Goal: Information Seeking & Learning: Learn about a topic

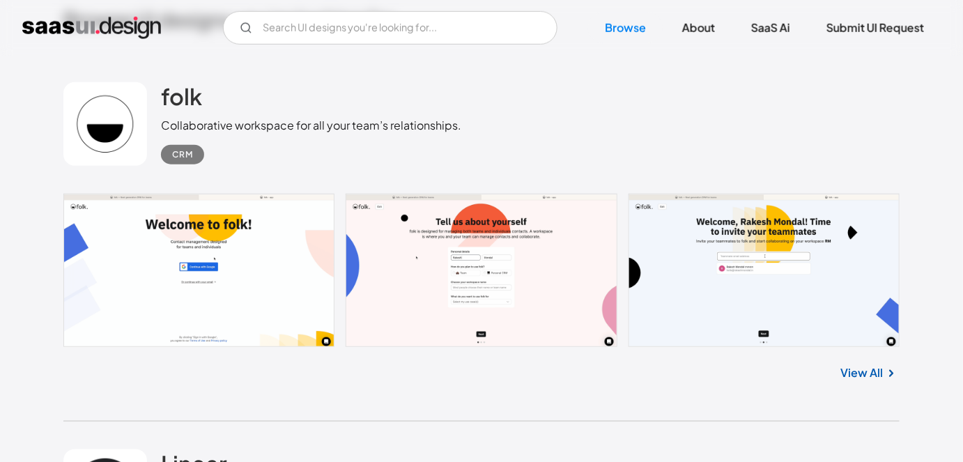
scroll to position [468, 0]
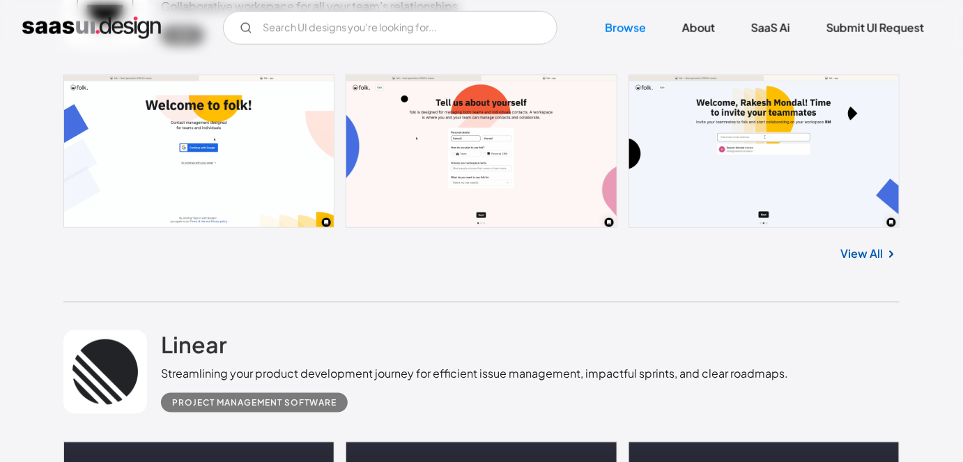
click at [271, 134] on link at bounding box center [481, 151] width 836 height 153
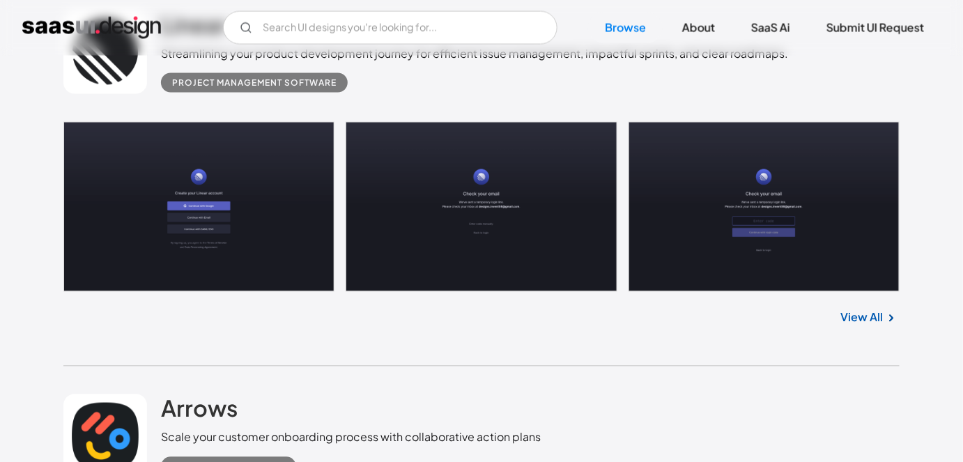
click at [217, 212] on link at bounding box center [481, 207] width 836 height 170
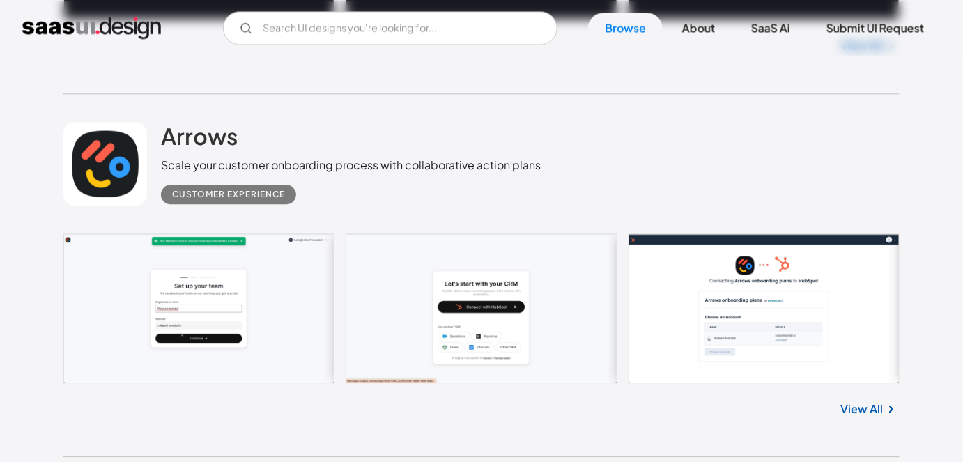
scroll to position [1062, 0]
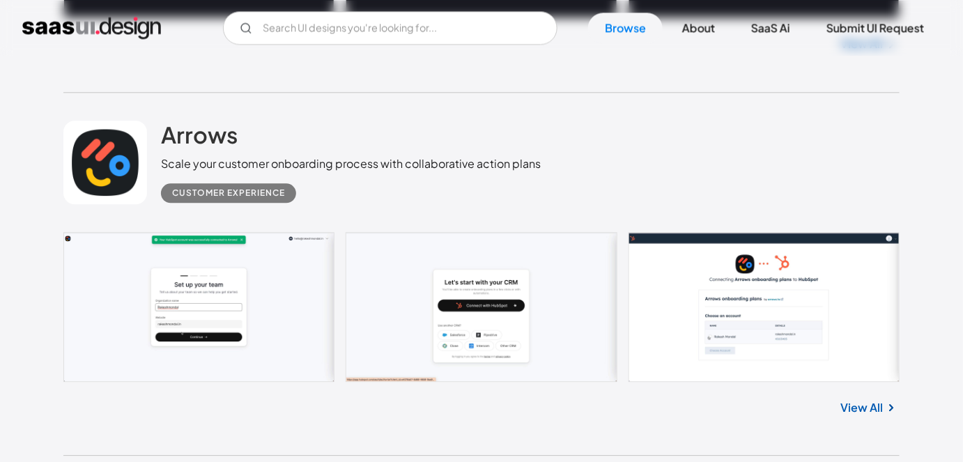
click at [271, 329] on link at bounding box center [481, 307] width 836 height 150
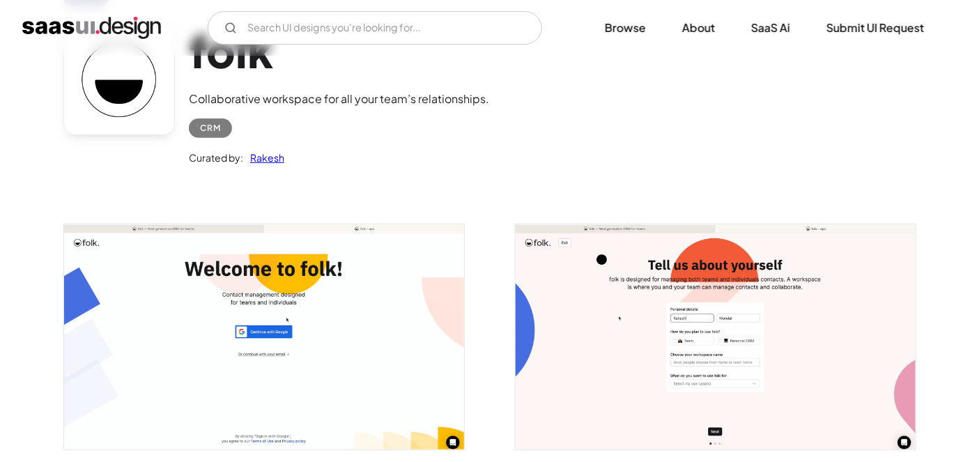
scroll to position [191, 0]
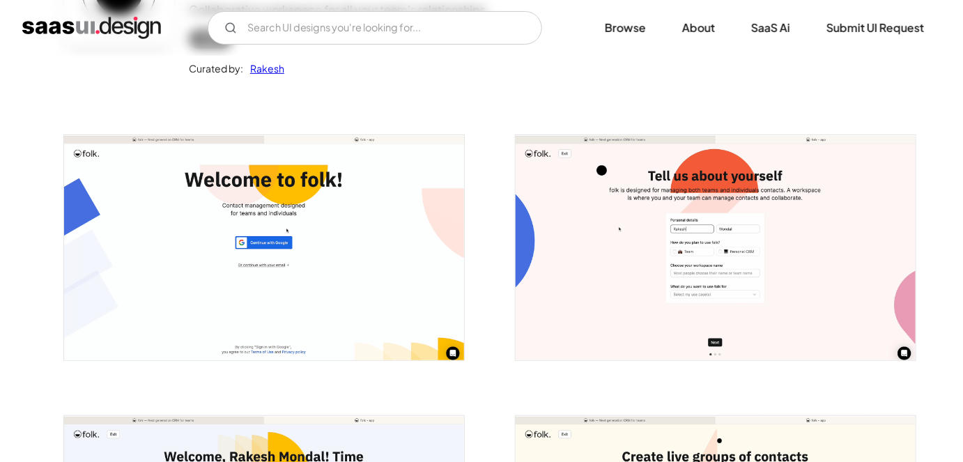
click at [637, 232] on img "open lightbox" at bounding box center [715, 247] width 400 height 225
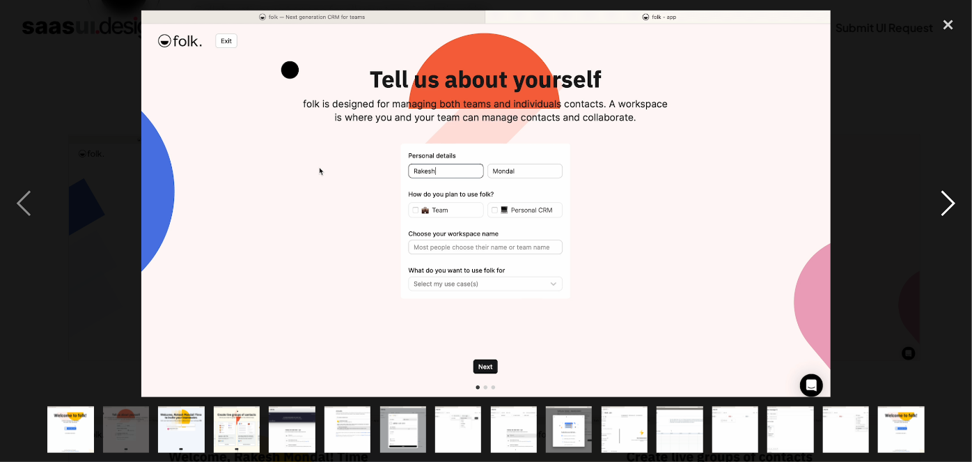
click at [949, 210] on div "next image" at bounding box center [948, 203] width 47 height 388
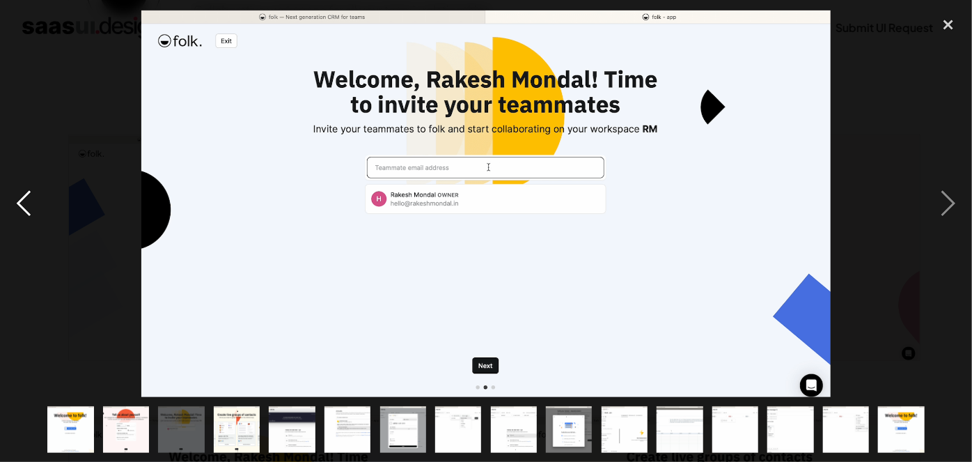
click at [22, 203] on div "previous image" at bounding box center [23, 203] width 47 height 388
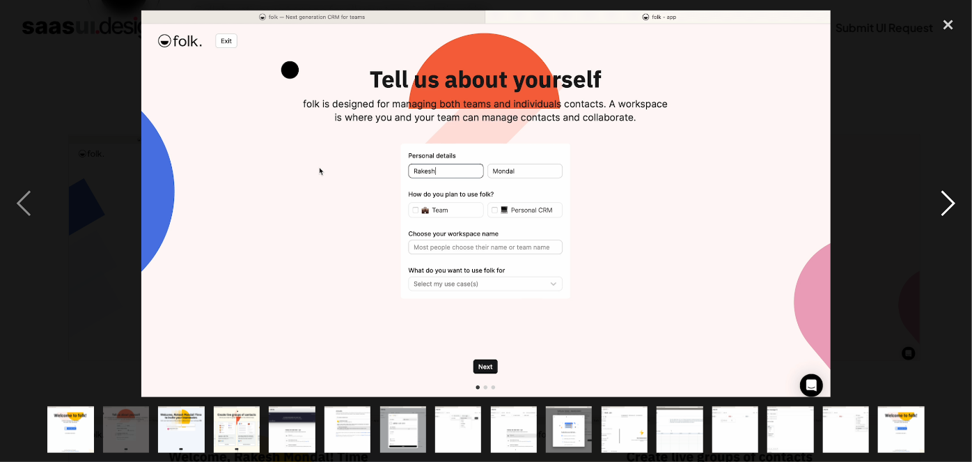
click at [943, 212] on div "next image" at bounding box center [948, 203] width 47 height 388
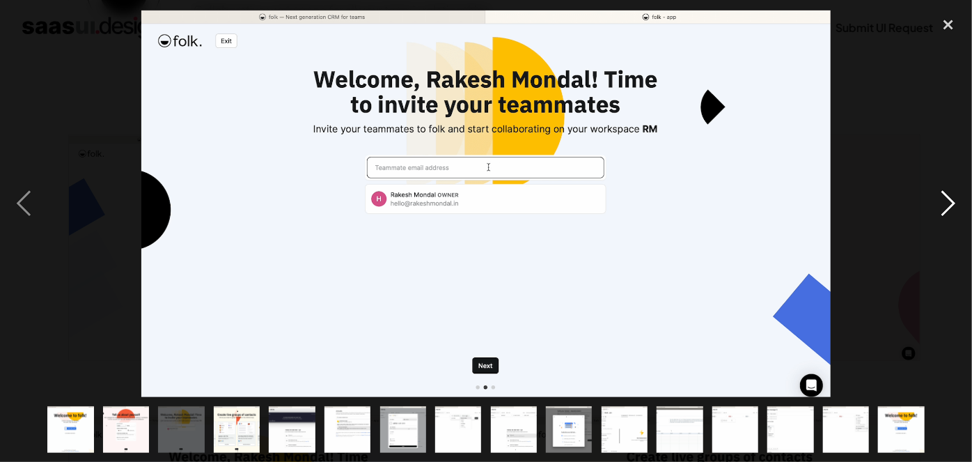
click at [943, 206] on div "next image" at bounding box center [948, 203] width 47 height 388
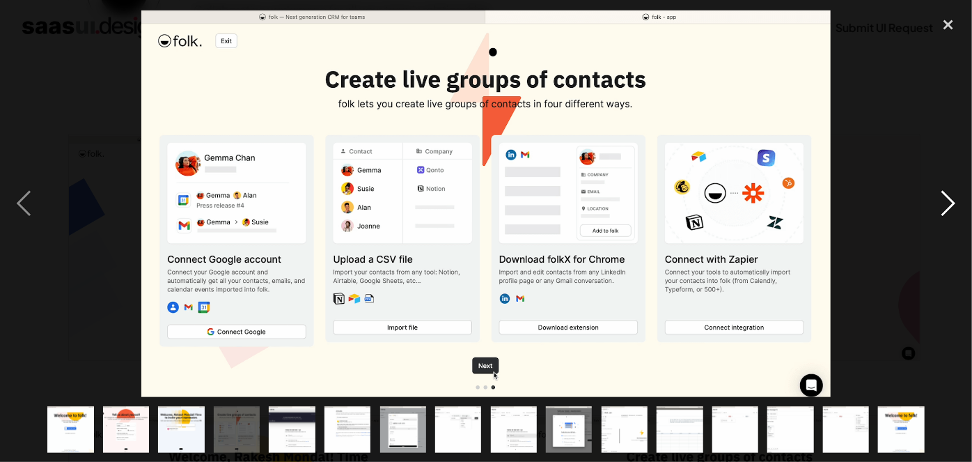
click at [943, 206] on div "next image" at bounding box center [948, 203] width 47 height 388
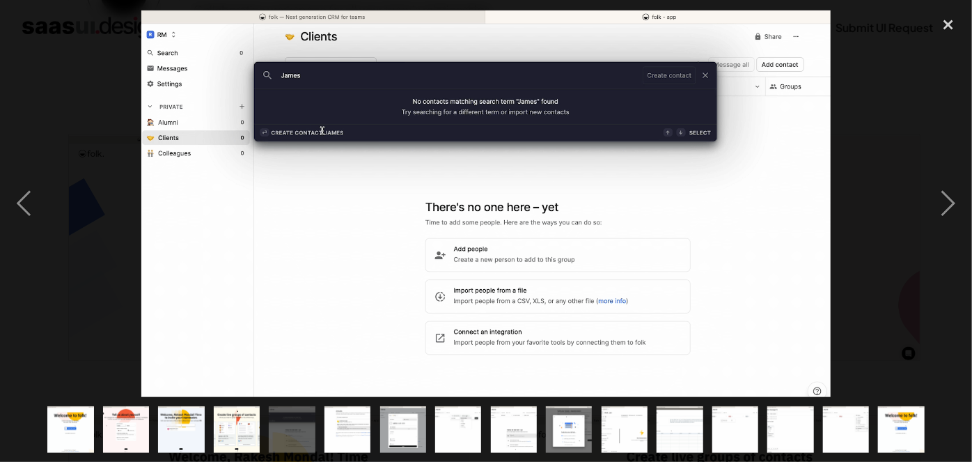
click at [885, 91] on div at bounding box center [486, 203] width 972 height 388
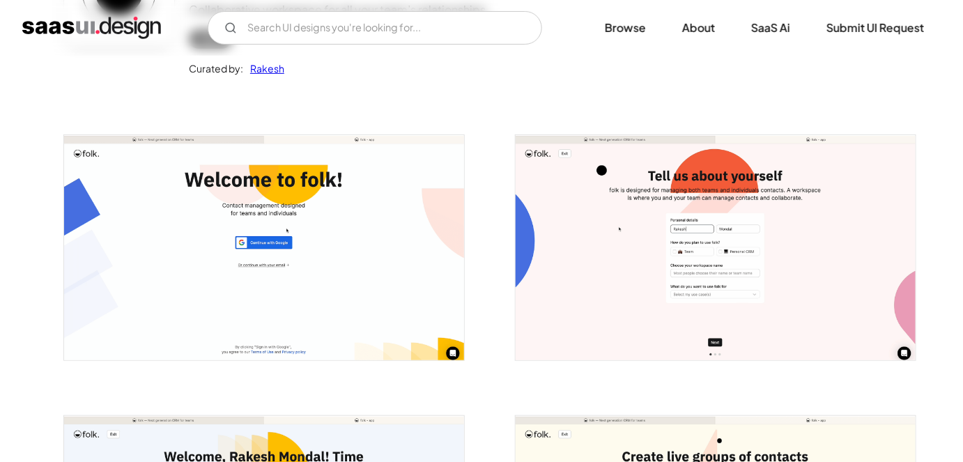
click at [286, 92] on div "folk Collaborative workspace for all your team’s relationships. CRM Curated by:…" at bounding box center [481, 9] width 836 height 182
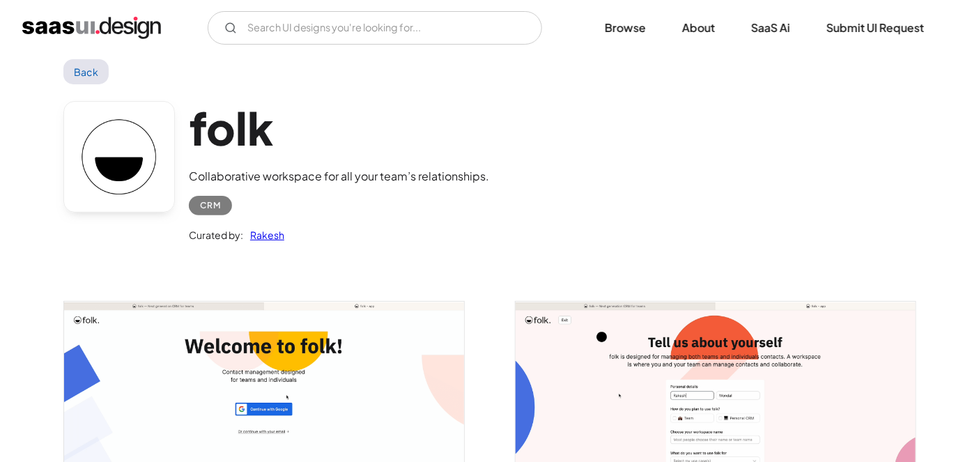
scroll to position [10, 0]
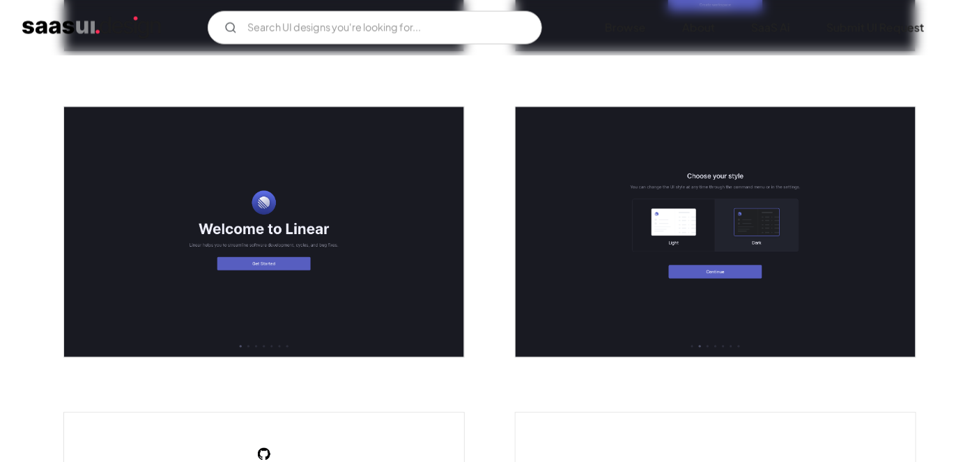
scroll to position [836, 0]
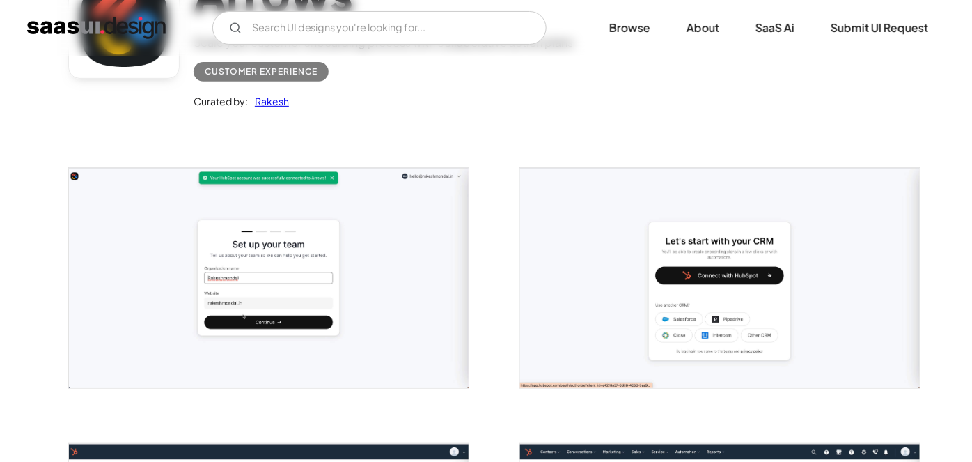
scroll to position [167, 0]
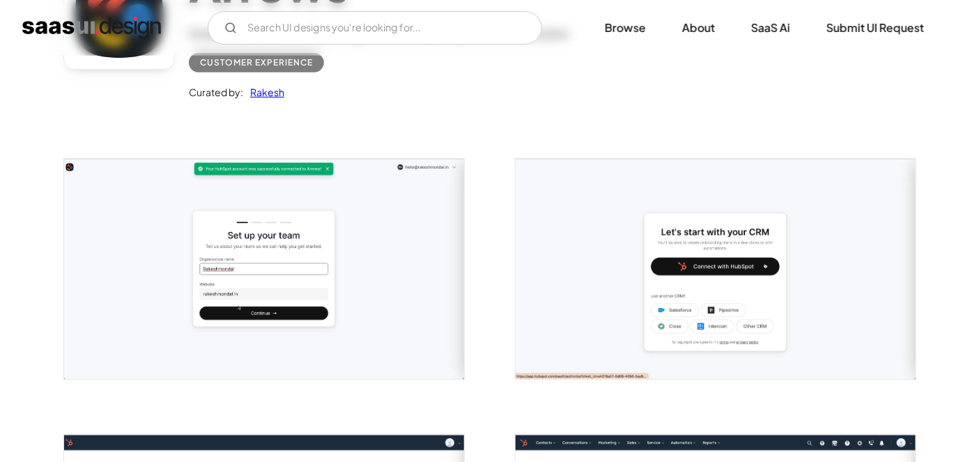
click at [279, 313] on img "open lightbox" at bounding box center [264, 269] width 400 height 220
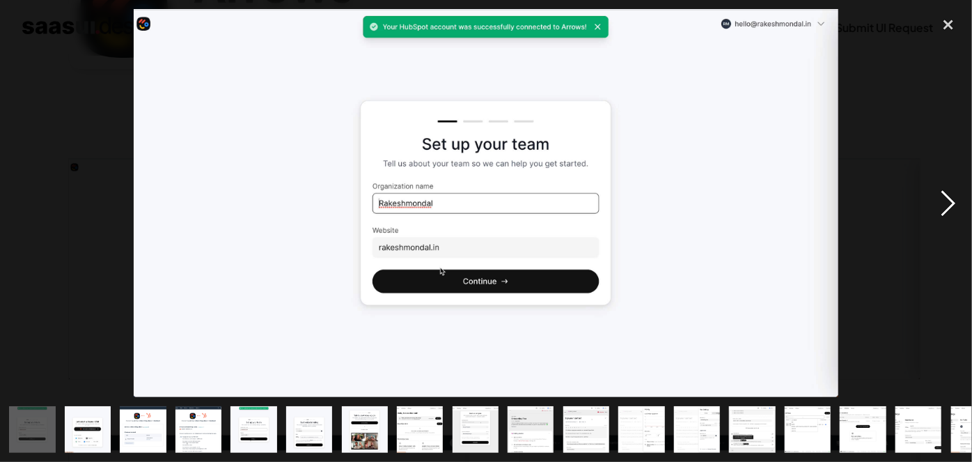
click at [956, 196] on div "next image" at bounding box center [948, 203] width 47 height 388
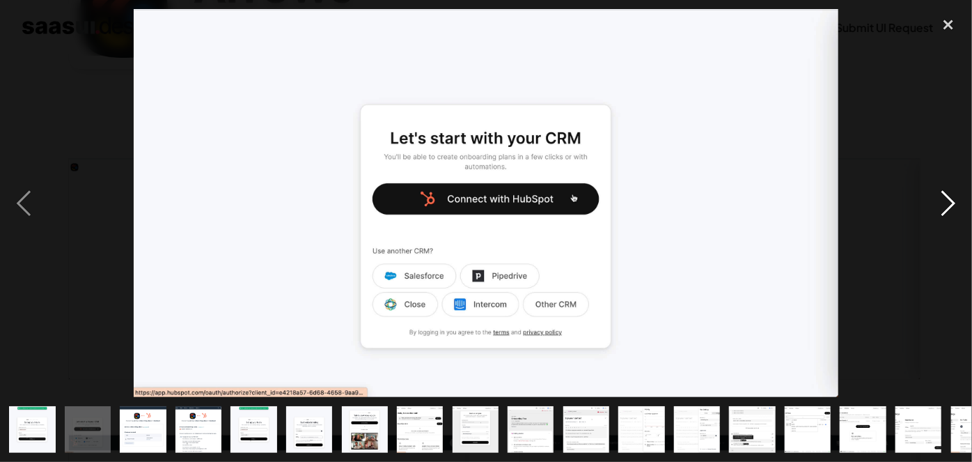
click at [956, 196] on div "next image" at bounding box center [948, 203] width 47 height 388
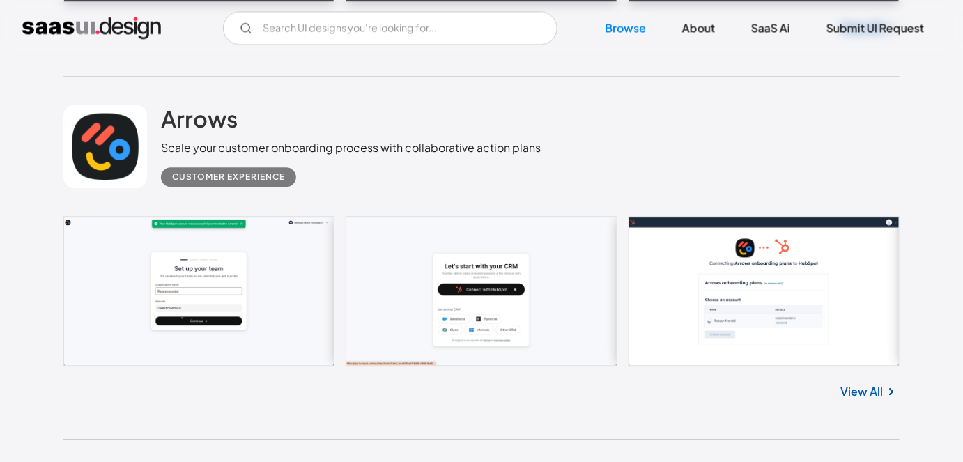
scroll to position [1078, 0]
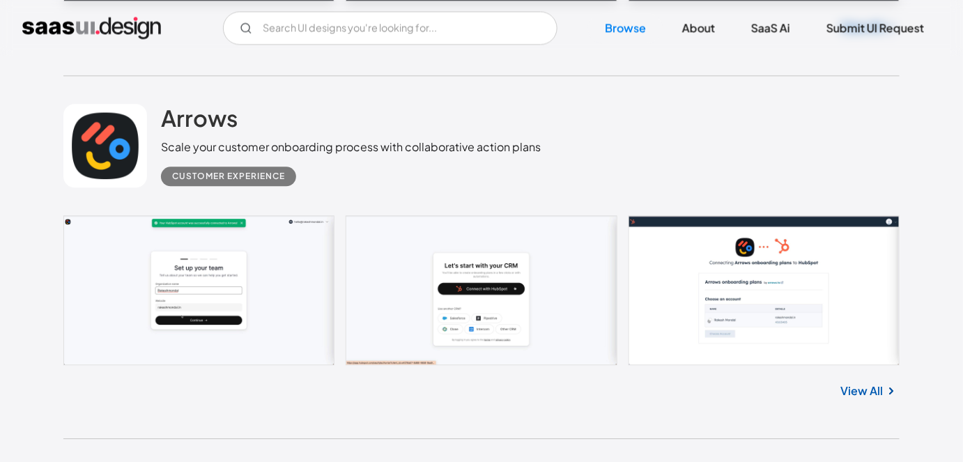
click at [235, 288] on link at bounding box center [481, 290] width 836 height 150
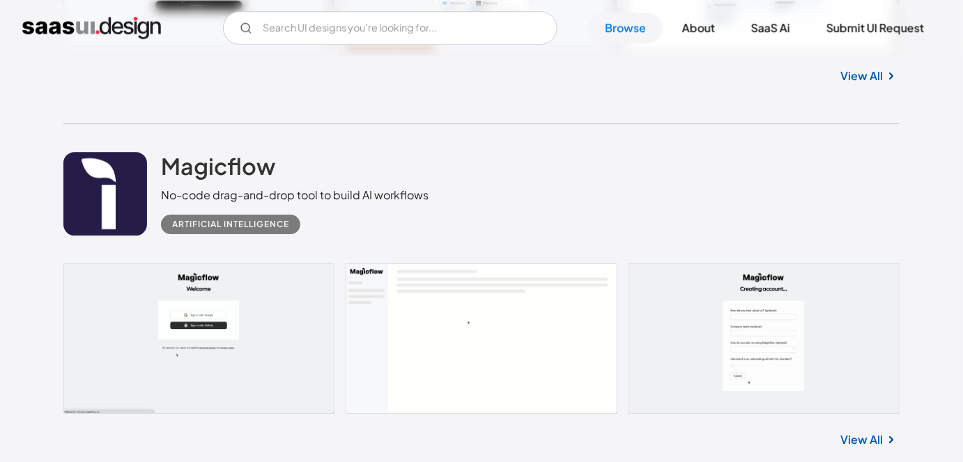
scroll to position [1434, 0]
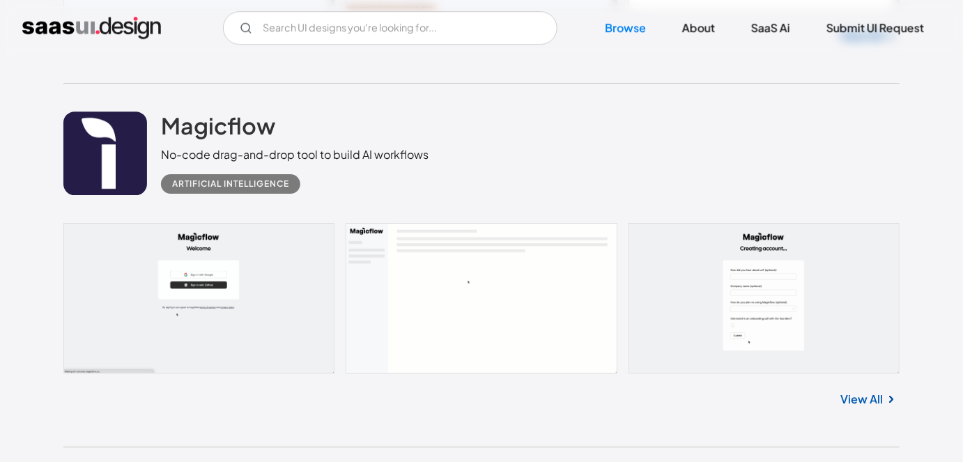
click at [232, 258] on link at bounding box center [481, 298] width 836 height 150
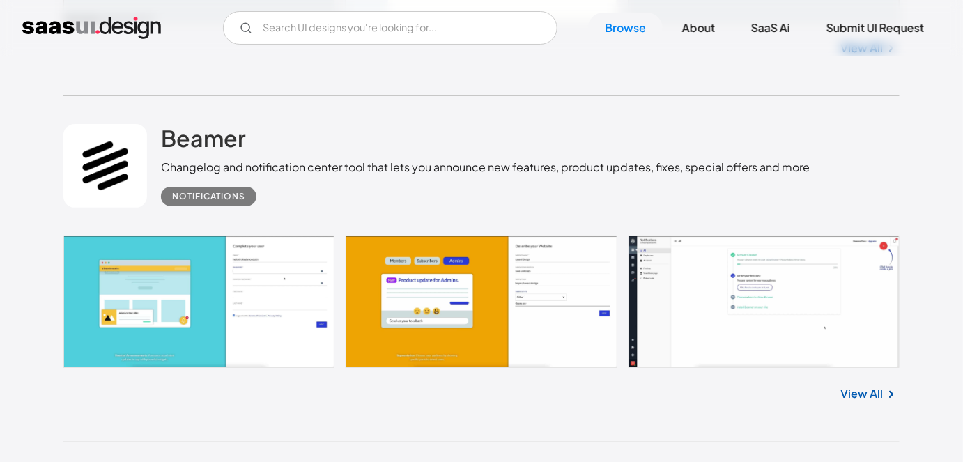
scroll to position [1837, 0]
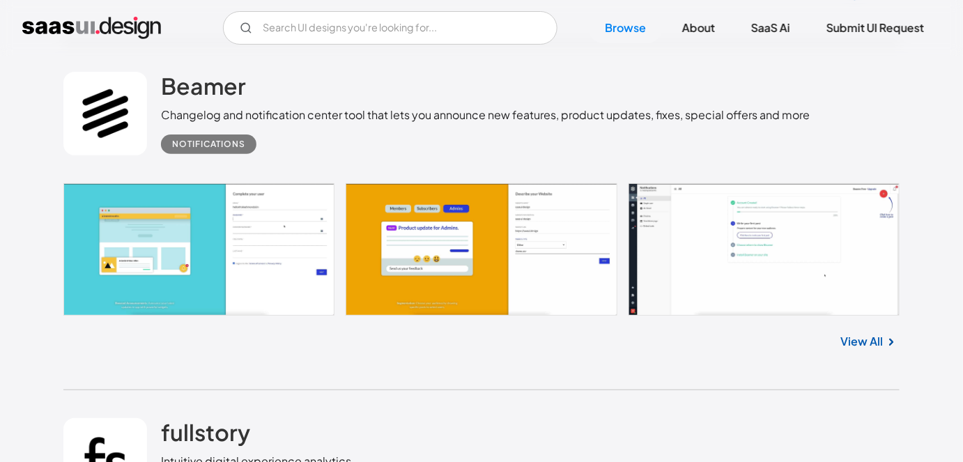
click at [260, 264] on link at bounding box center [481, 249] width 836 height 132
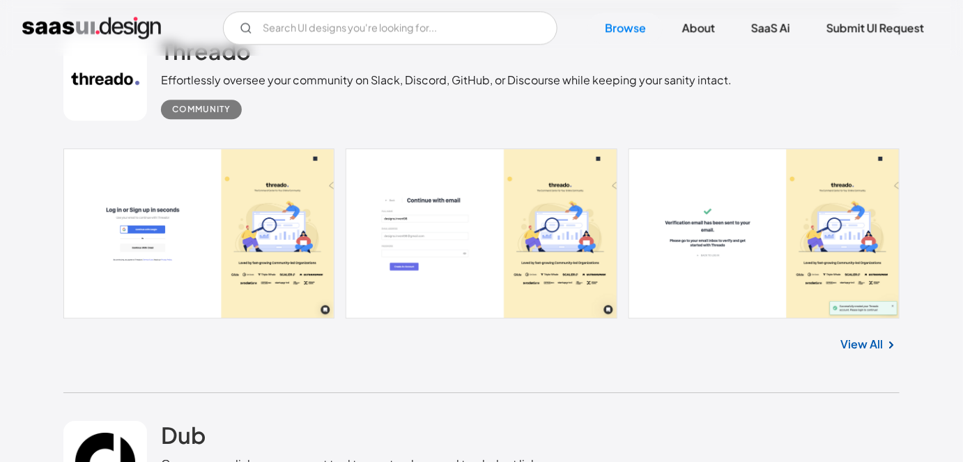
scroll to position [4075, 0]
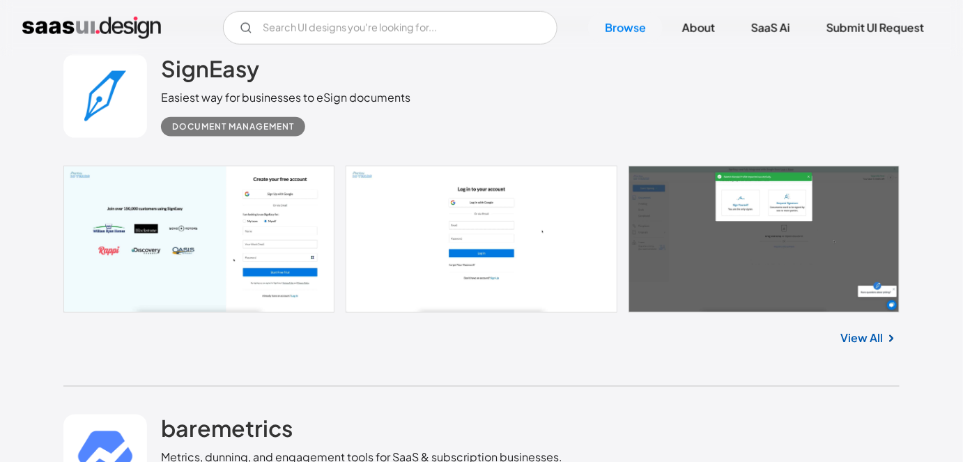
click at [236, 210] on link at bounding box center [481, 239] width 836 height 147
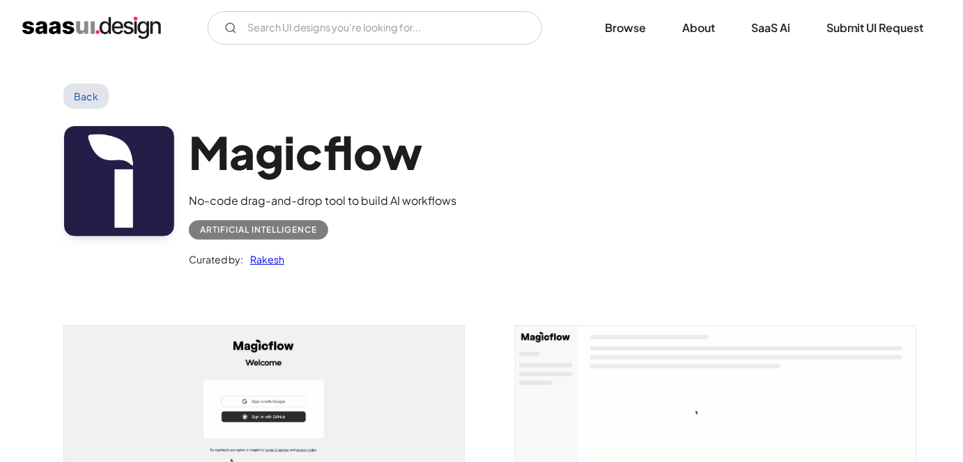
click at [95, 100] on link "Back" at bounding box center [85, 96] width 45 height 25
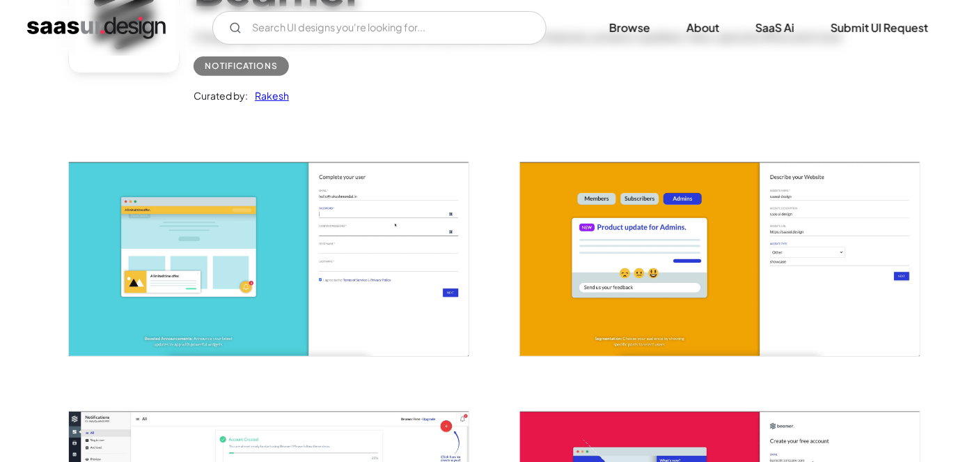
scroll to position [164, 0]
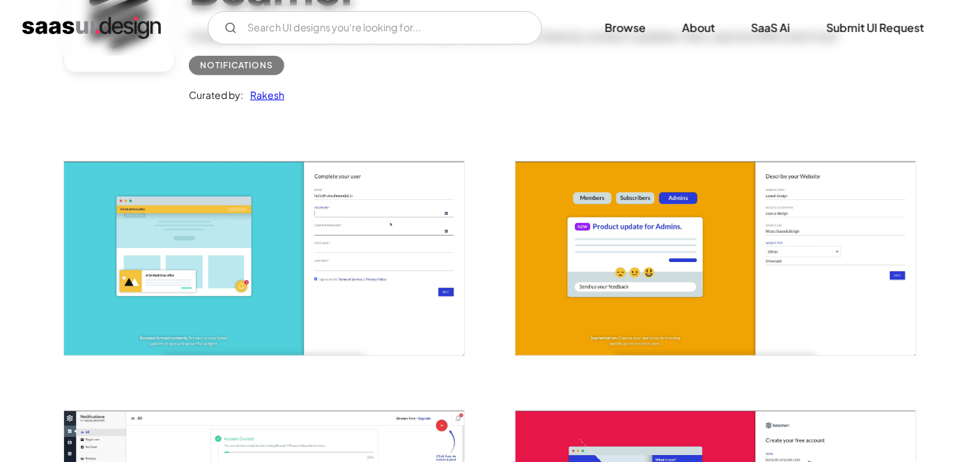
click at [319, 272] on img "open lightbox" at bounding box center [264, 259] width 400 height 194
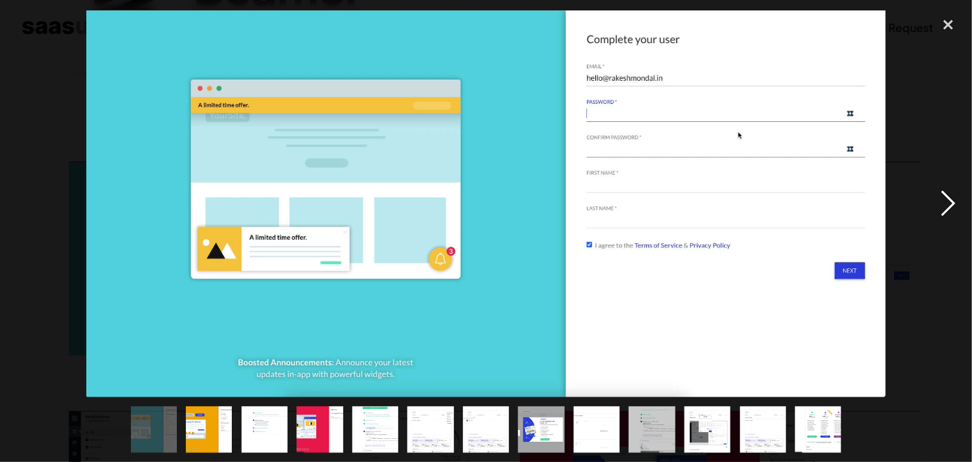
click at [946, 200] on div "next image" at bounding box center [948, 203] width 47 height 388
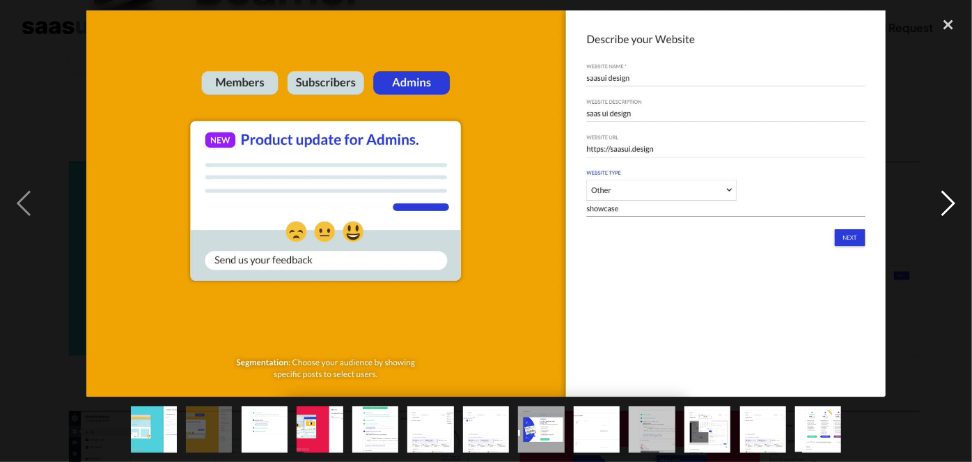
click at [946, 200] on div "next image" at bounding box center [948, 203] width 47 height 388
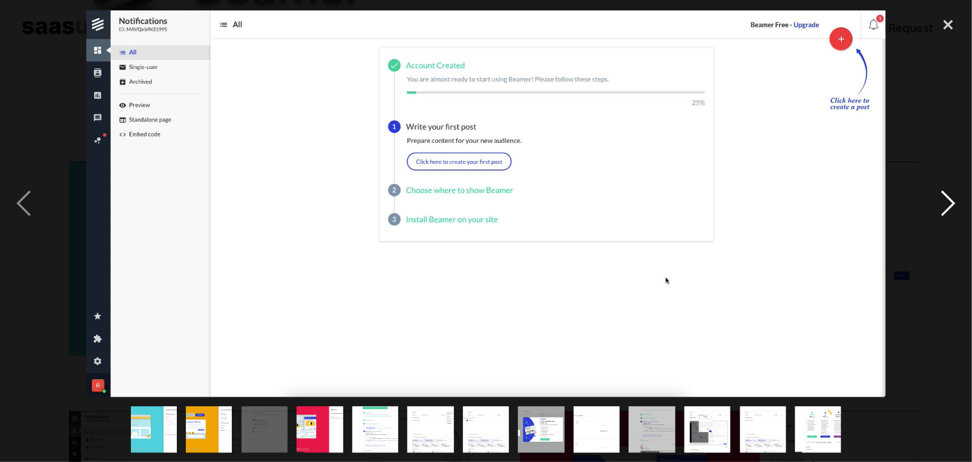
click at [946, 200] on div "next image" at bounding box center [948, 203] width 47 height 388
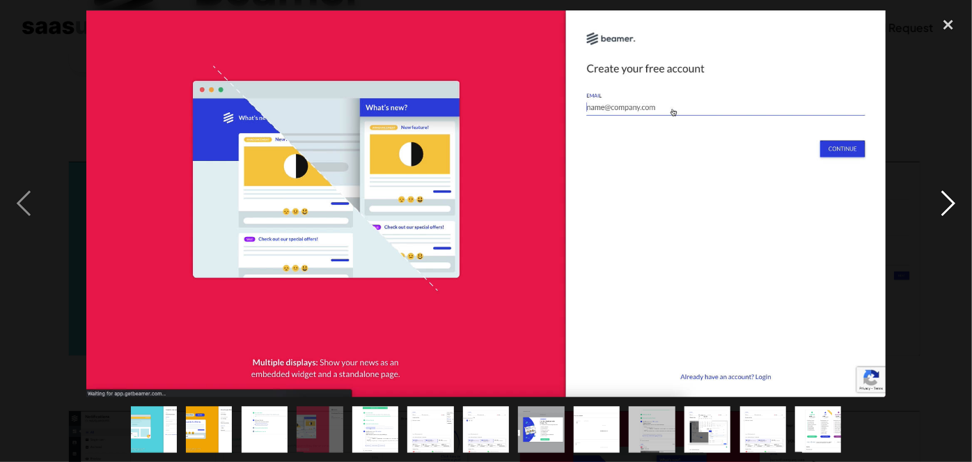
click at [948, 204] on div "next image" at bounding box center [948, 203] width 47 height 388
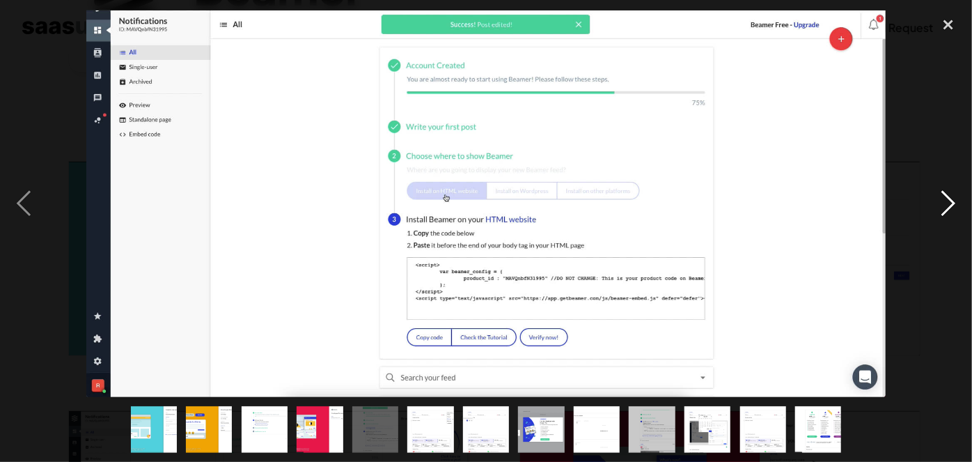
click at [948, 204] on div "next image" at bounding box center [948, 203] width 47 height 388
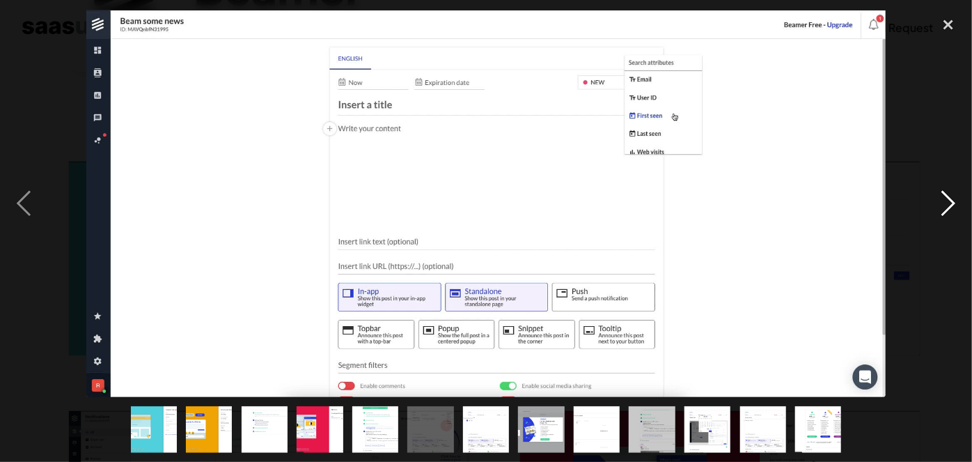
click at [948, 204] on div "next image" at bounding box center [948, 203] width 47 height 388
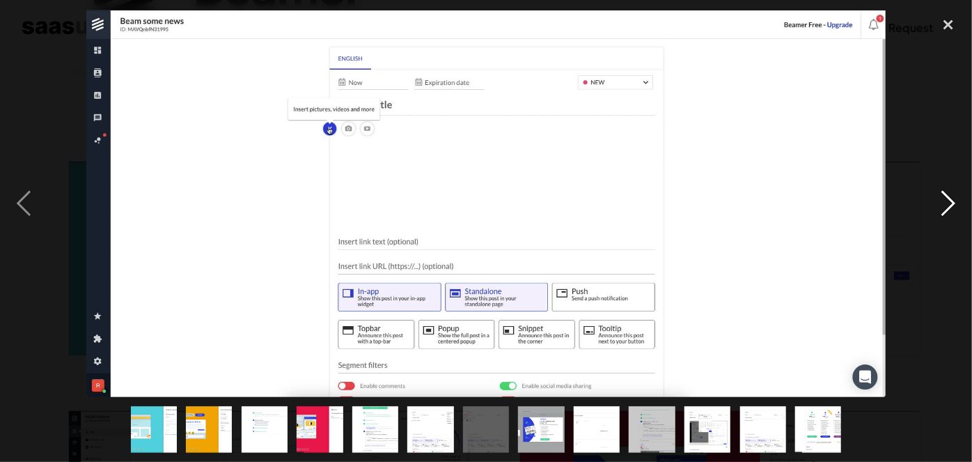
click at [948, 204] on div "next image" at bounding box center [948, 203] width 47 height 388
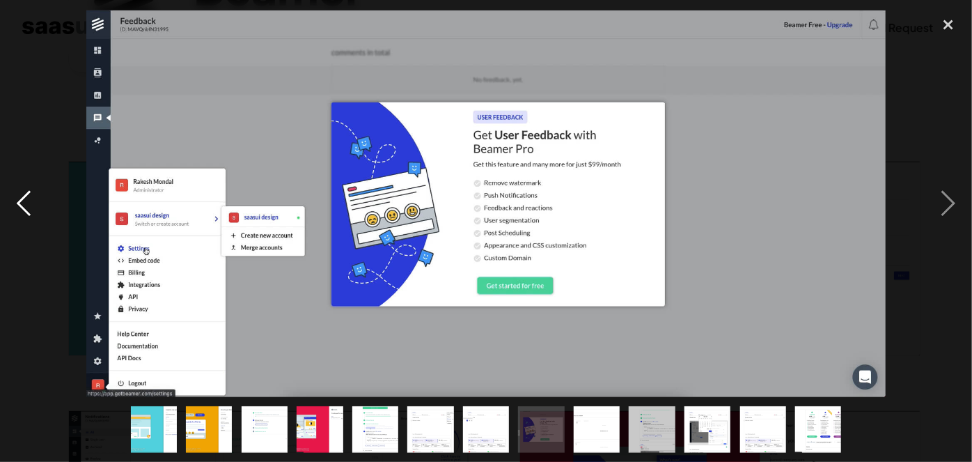
click at [22, 192] on div "previous image" at bounding box center [23, 203] width 47 height 388
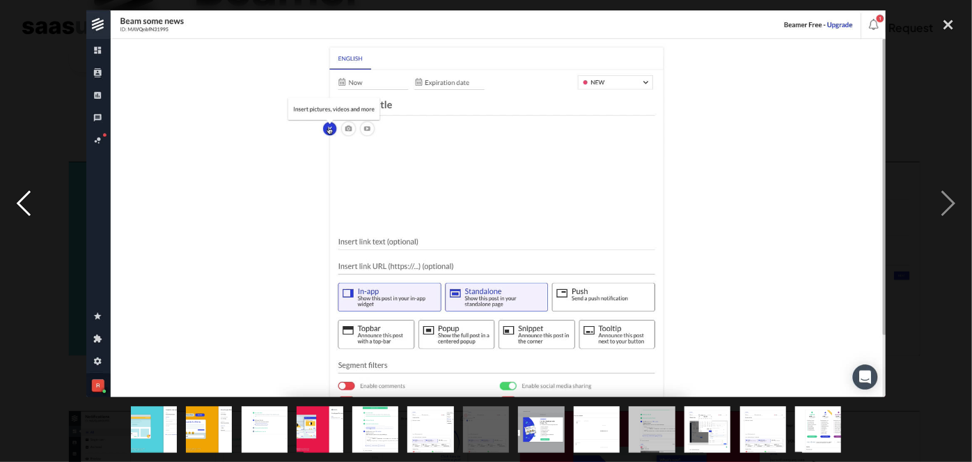
click at [22, 192] on div "previous image" at bounding box center [23, 203] width 47 height 388
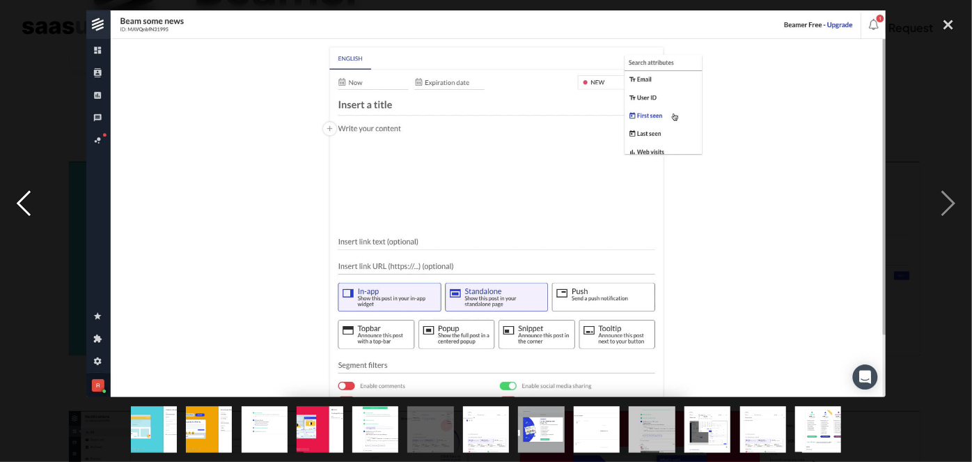
click at [22, 192] on div "previous image" at bounding box center [23, 203] width 47 height 388
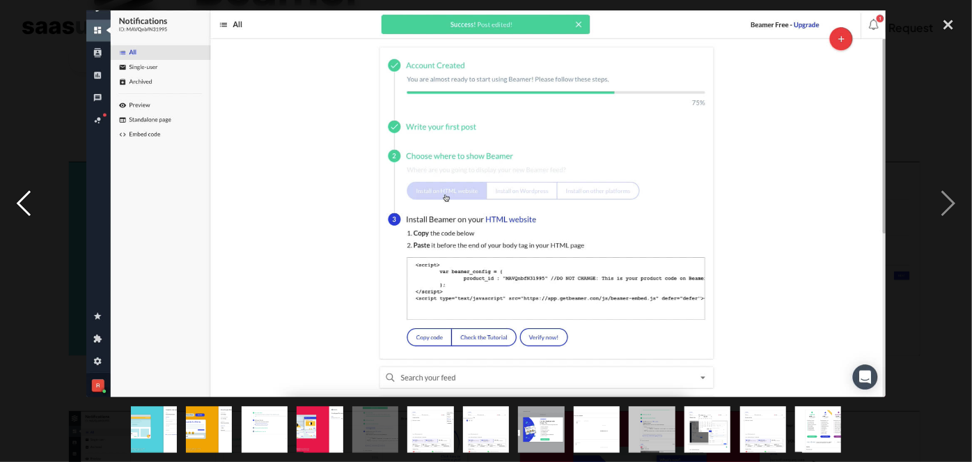
click at [22, 192] on div "previous image" at bounding box center [23, 203] width 47 height 388
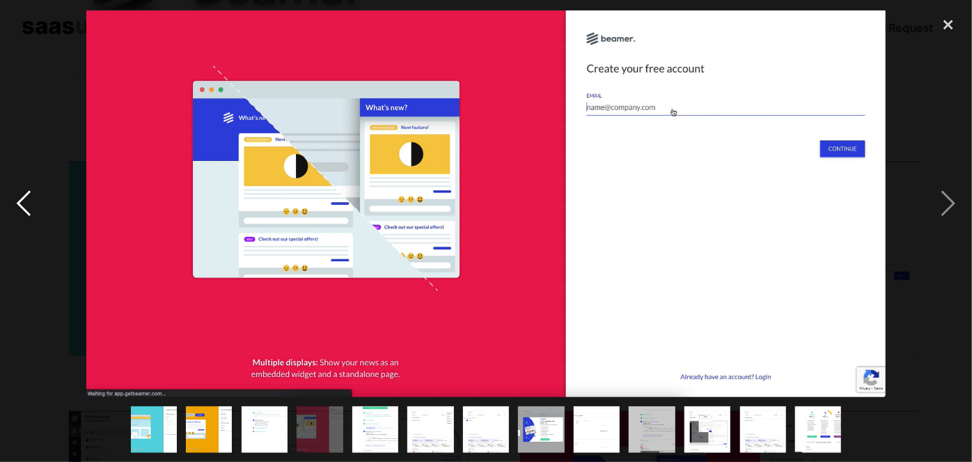
click at [22, 192] on div "previous image" at bounding box center [23, 203] width 47 height 388
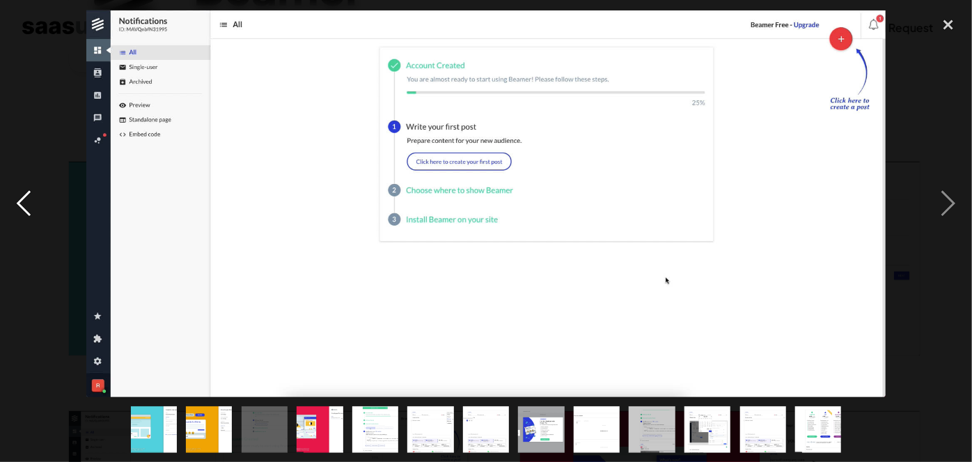
click at [22, 192] on div "previous image" at bounding box center [23, 203] width 47 height 388
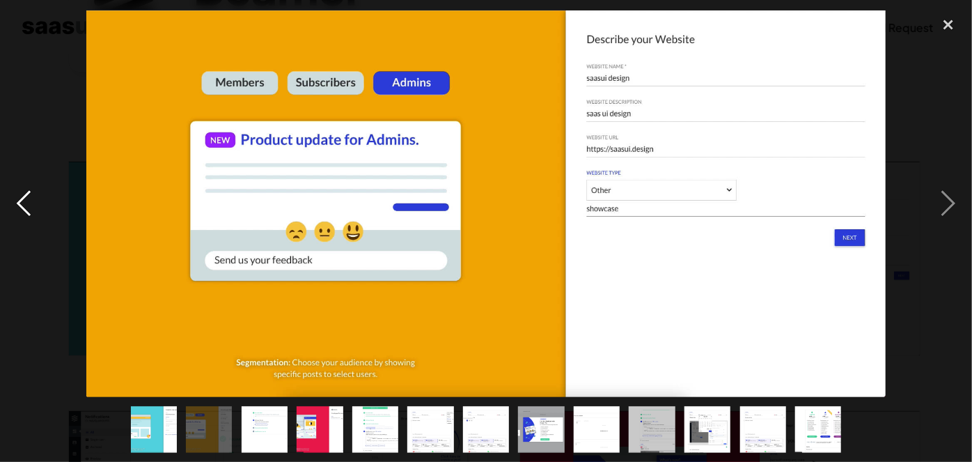
click at [38, 186] on div "previous image" at bounding box center [23, 203] width 47 height 388
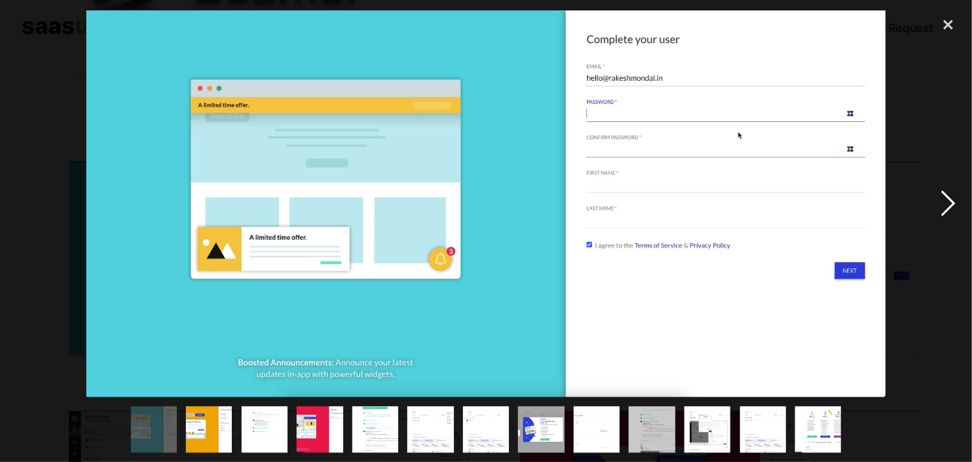
click at [957, 206] on div "next image" at bounding box center [948, 203] width 47 height 388
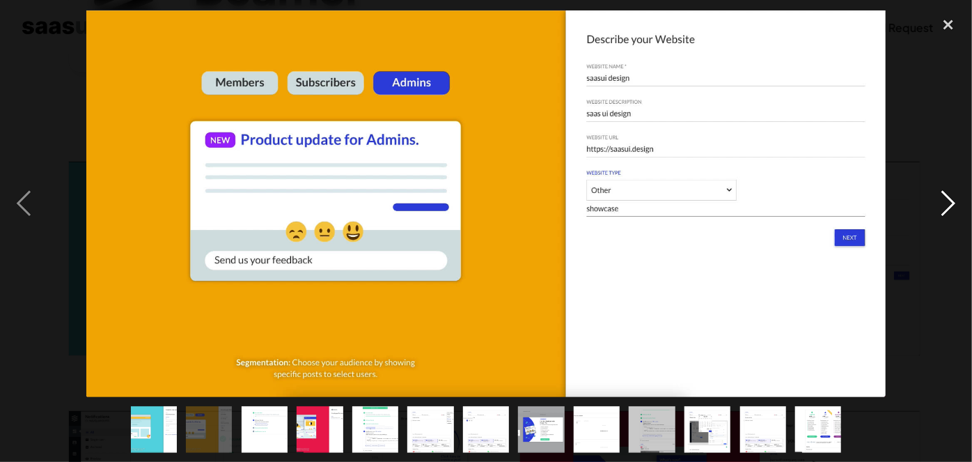
click at [927, 208] on div "next image" at bounding box center [948, 203] width 47 height 388
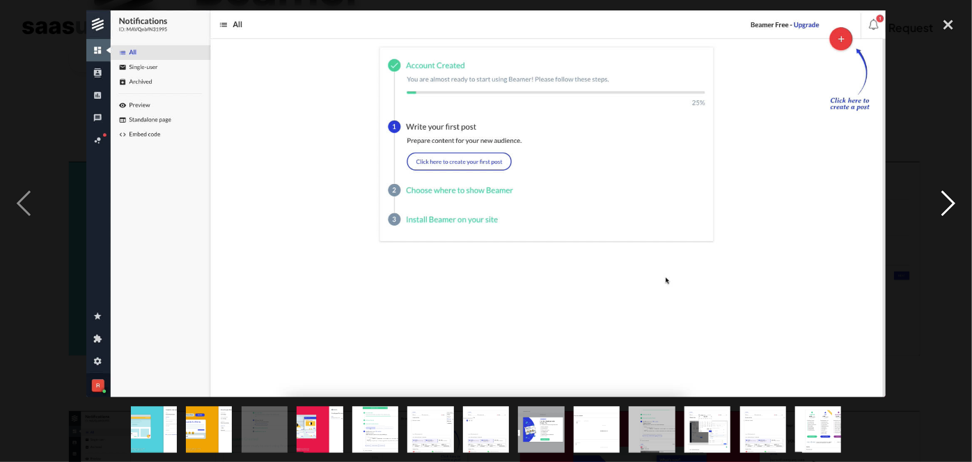
click at [927, 208] on div "next image" at bounding box center [948, 203] width 47 height 388
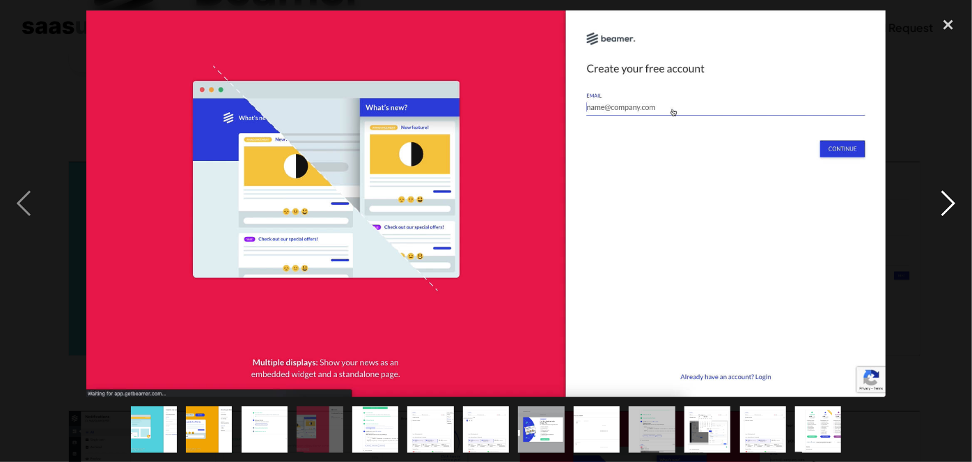
click at [927, 208] on div "next image" at bounding box center [948, 203] width 47 height 388
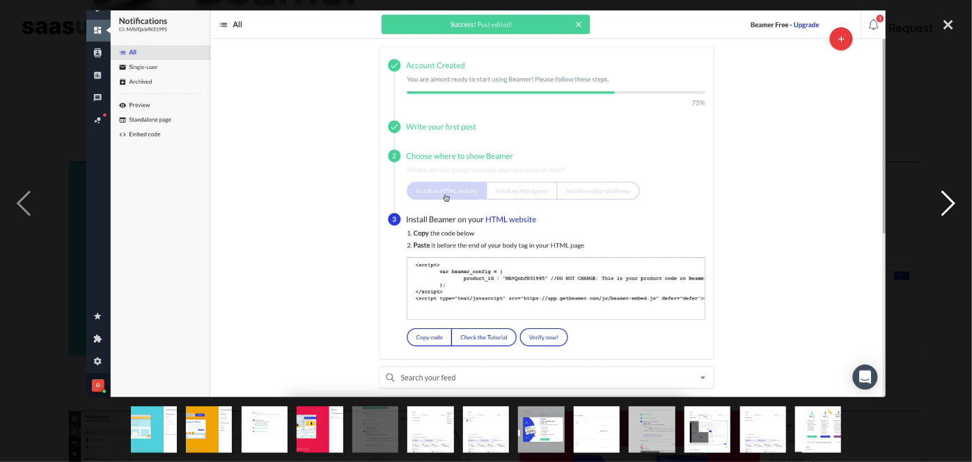
click at [927, 208] on div "next image" at bounding box center [948, 203] width 47 height 388
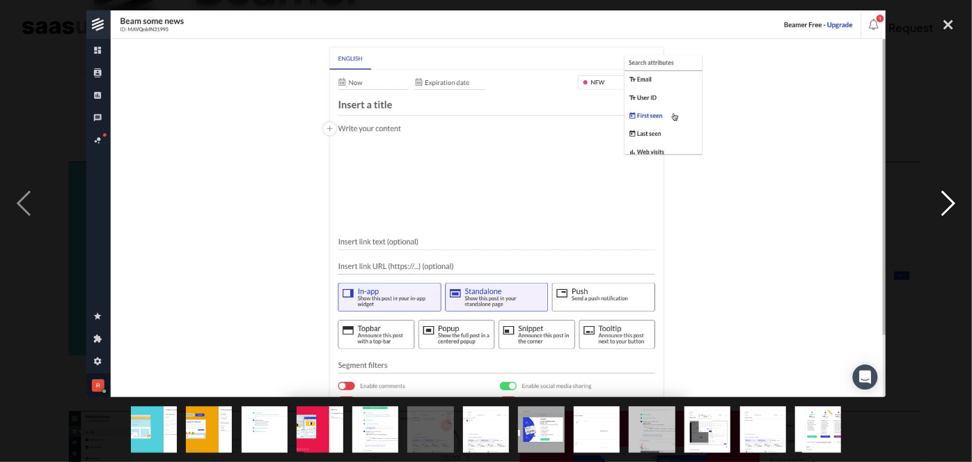
click at [927, 208] on div "next image" at bounding box center [948, 203] width 47 height 388
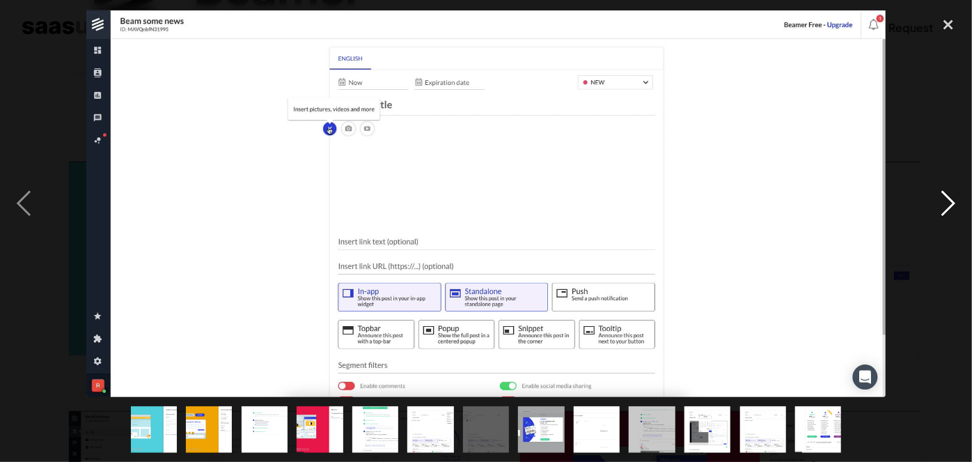
click at [927, 208] on div "next image" at bounding box center [948, 203] width 47 height 388
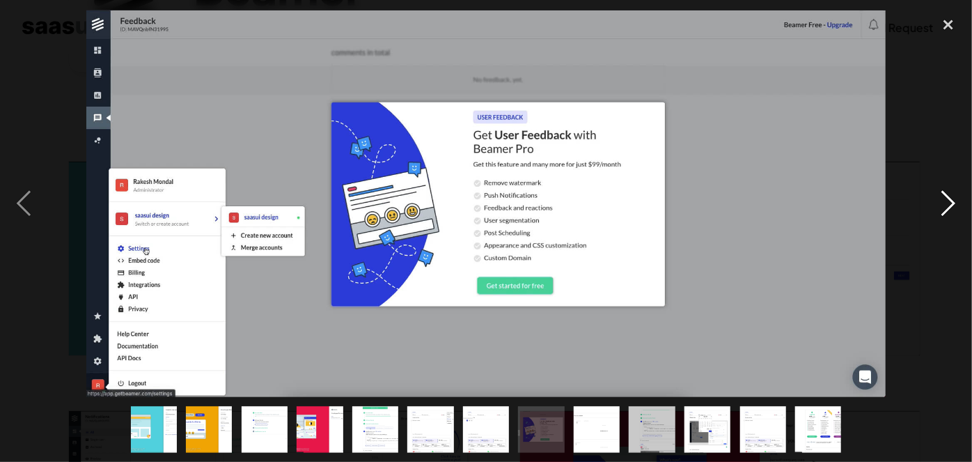
click at [927, 208] on div "next image" at bounding box center [948, 203] width 47 height 388
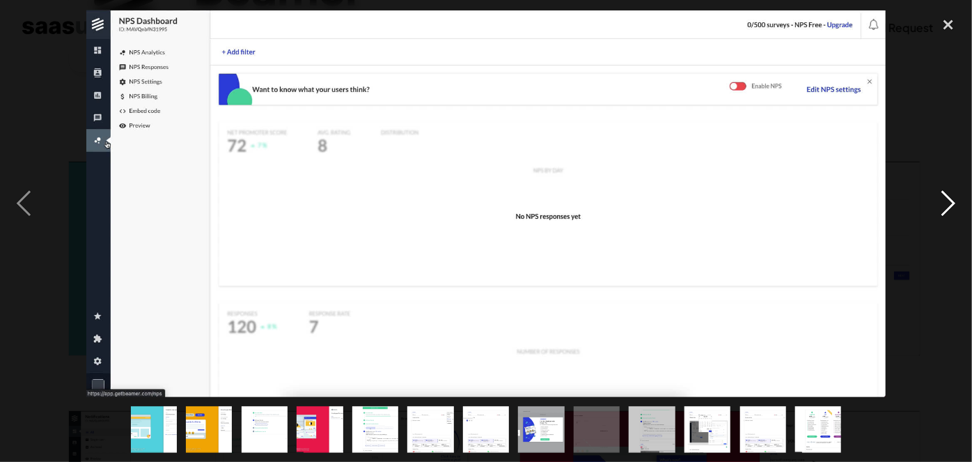
click at [927, 208] on div "next image" at bounding box center [948, 203] width 47 height 388
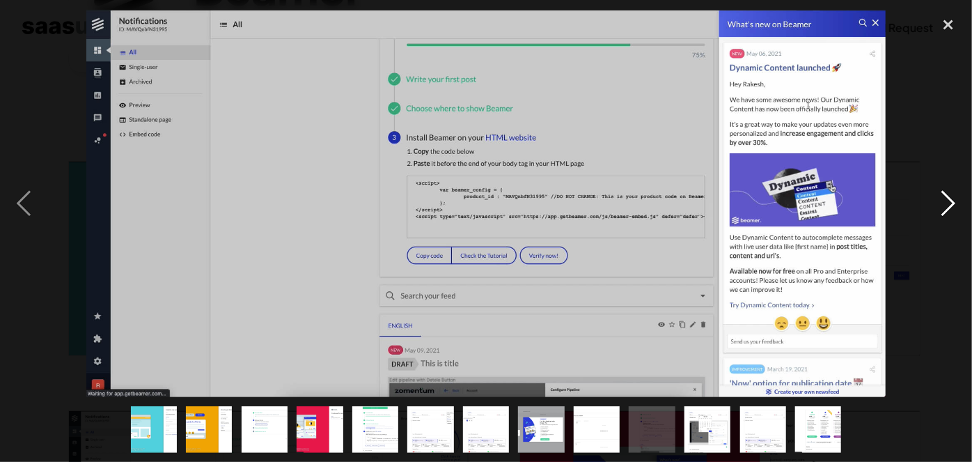
click at [927, 208] on div "next image" at bounding box center [948, 203] width 47 height 388
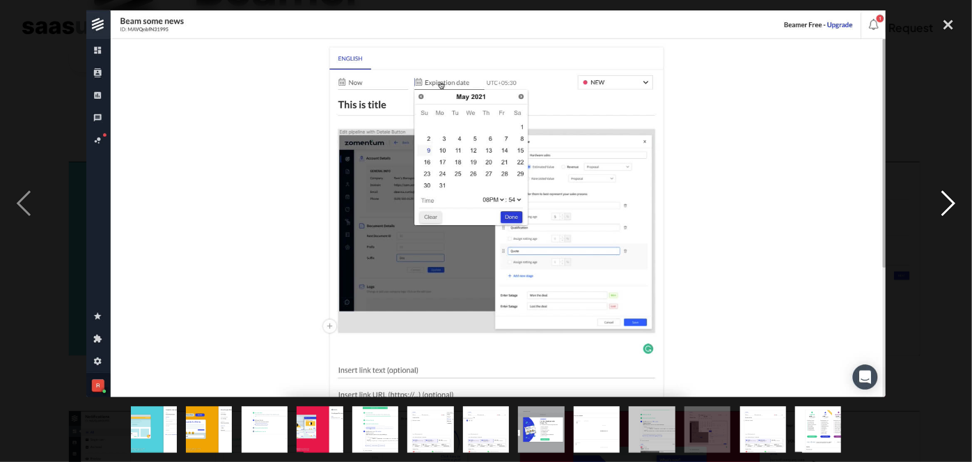
click at [927, 208] on div "next image" at bounding box center [948, 203] width 47 height 388
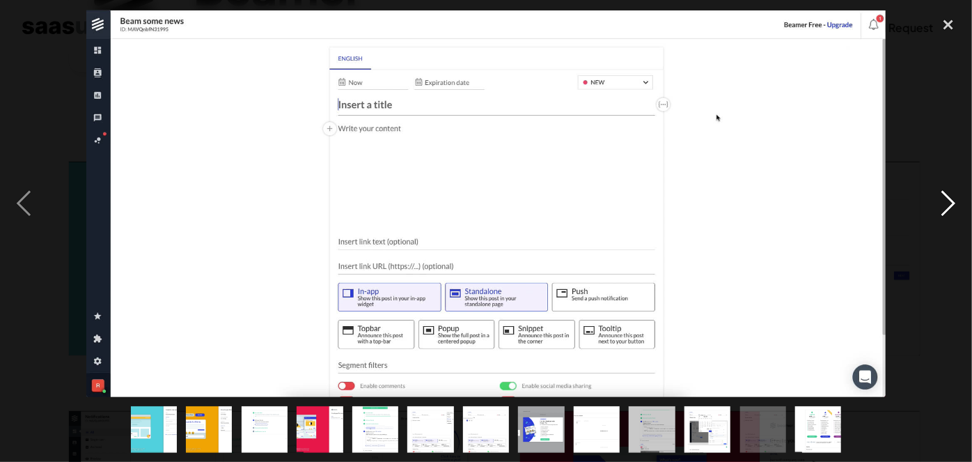
click at [927, 208] on div "next image" at bounding box center [948, 203] width 47 height 388
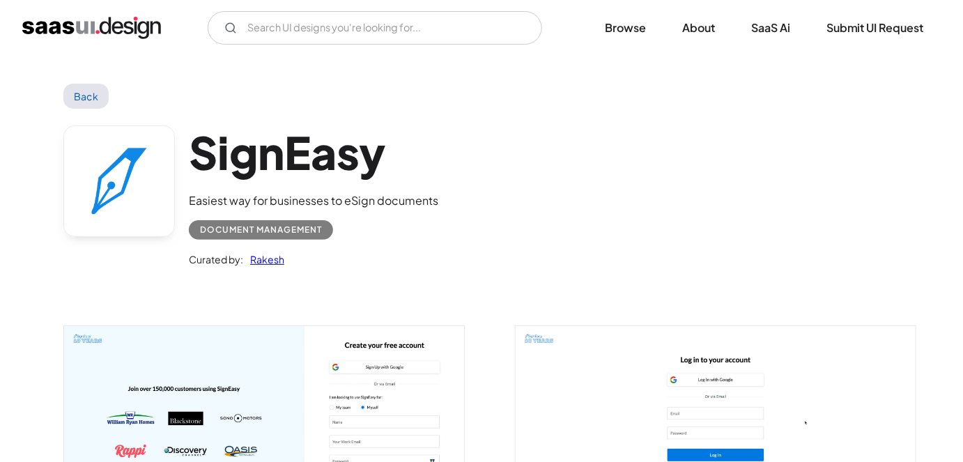
click at [371, 449] on img "open lightbox" at bounding box center [264, 433] width 400 height 215
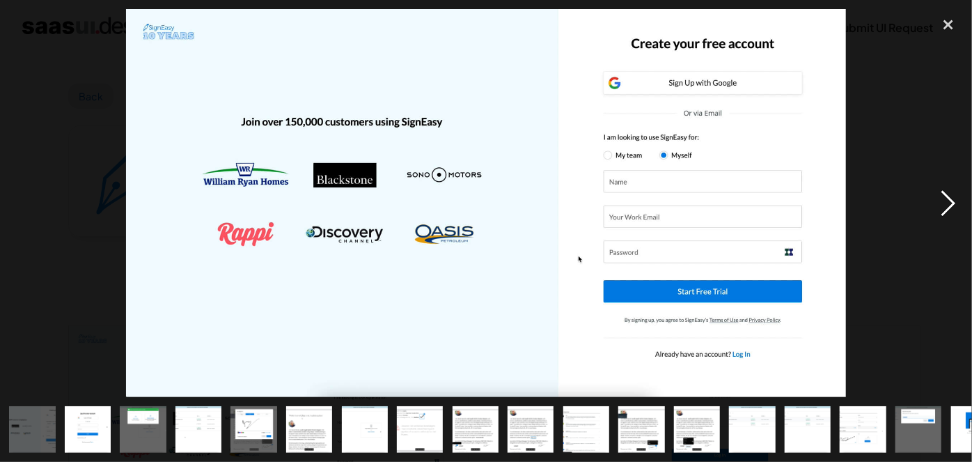
click at [947, 197] on div "next image" at bounding box center [948, 203] width 47 height 388
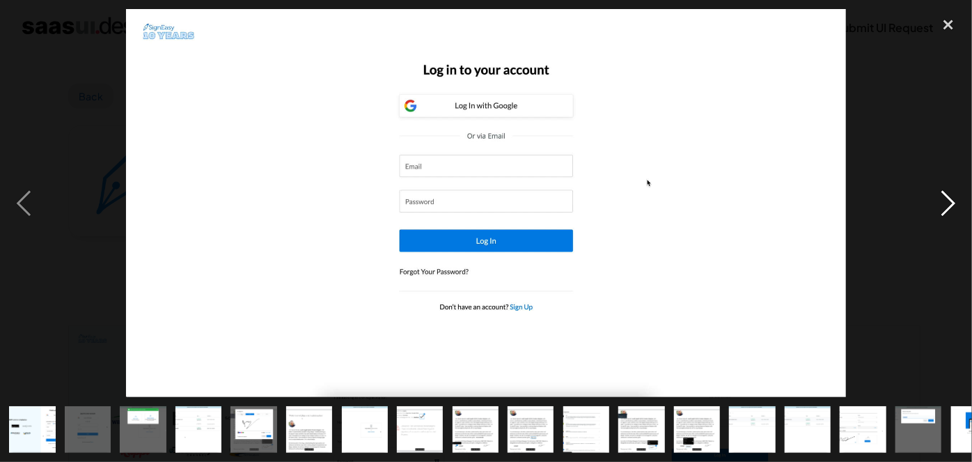
click at [948, 197] on div "next image" at bounding box center [948, 203] width 47 height 388
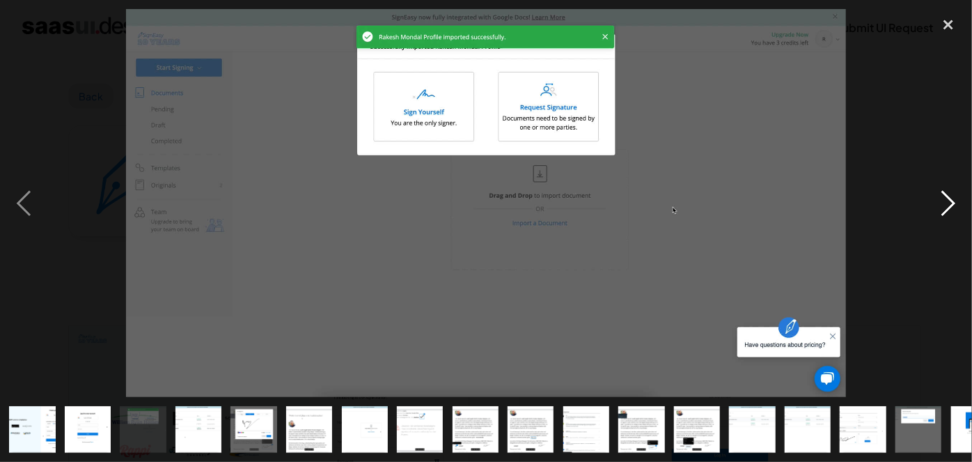
click at [948, 197] on div "next image" at bounding box center [948, 203] width 47 height 388
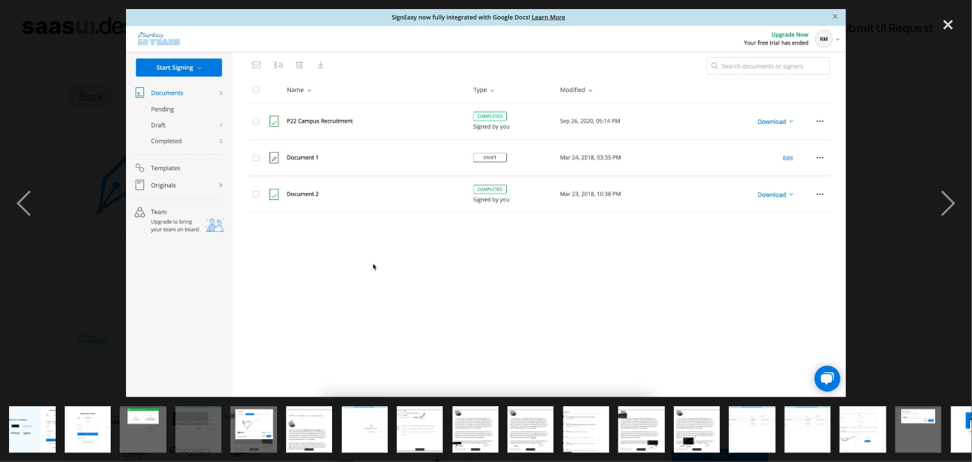
click at [75, 174] on div at bounding box center [486, 203] width 972 height 388
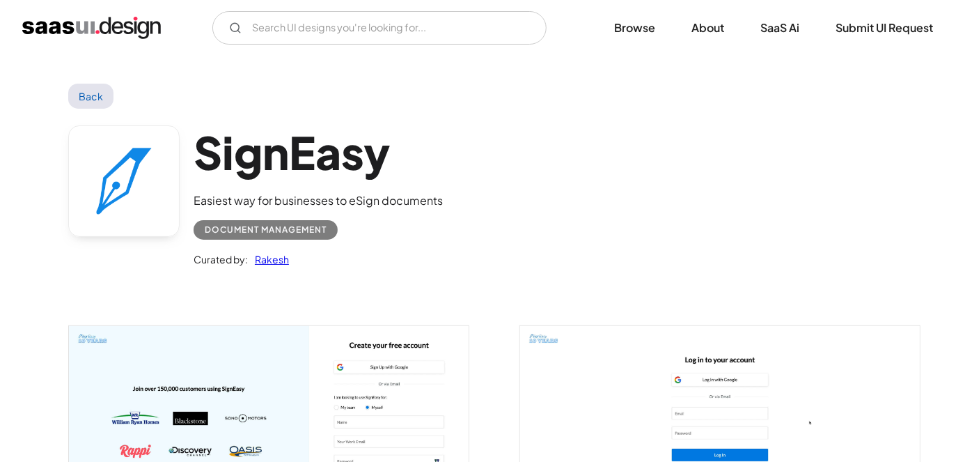
scroll to position [79, 0]
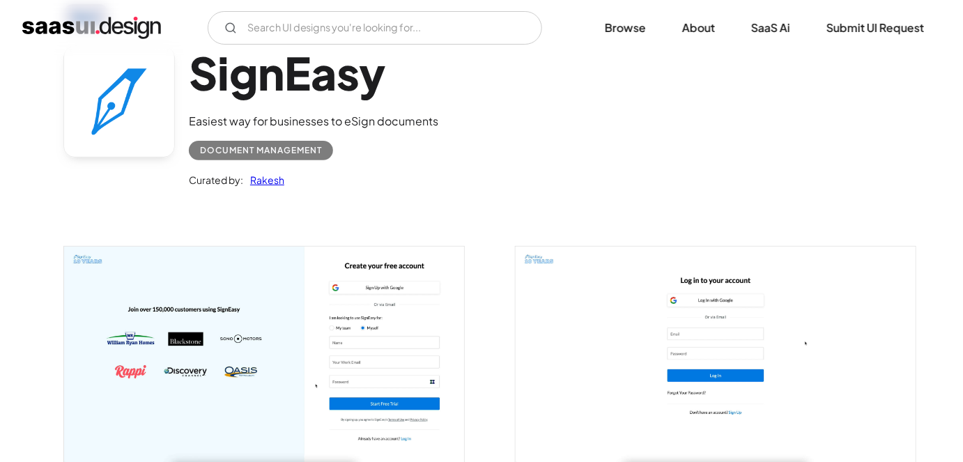
click at [366, 333] on img "open lightbox" at bounding box center [264, 354] width 400 height 215
